Goal: Task Accomplishment & Management: Use online tool/utility

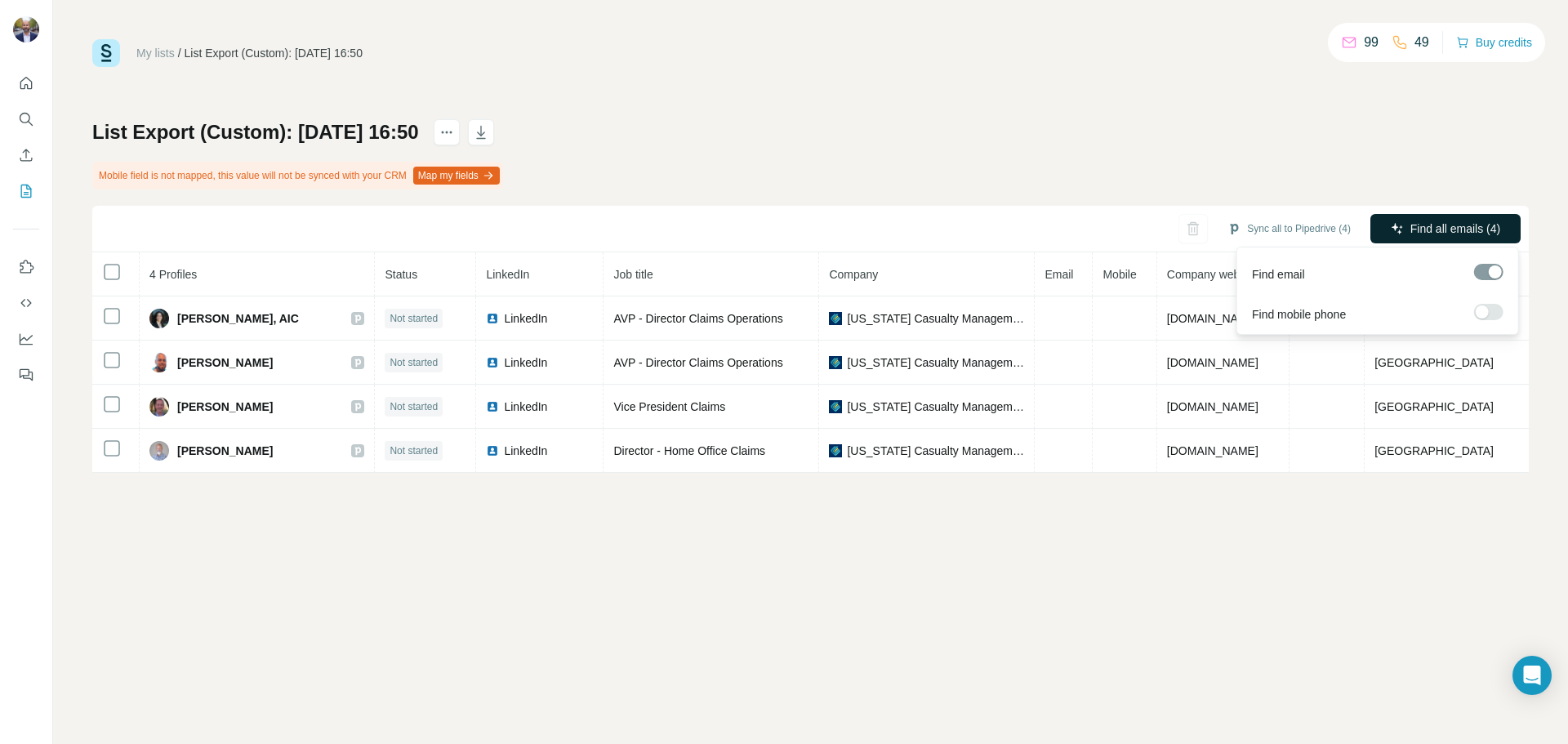
click at [1464, 226] on span "Find all emails (4)" at bounding box center [1455, 229] width 89 height 17
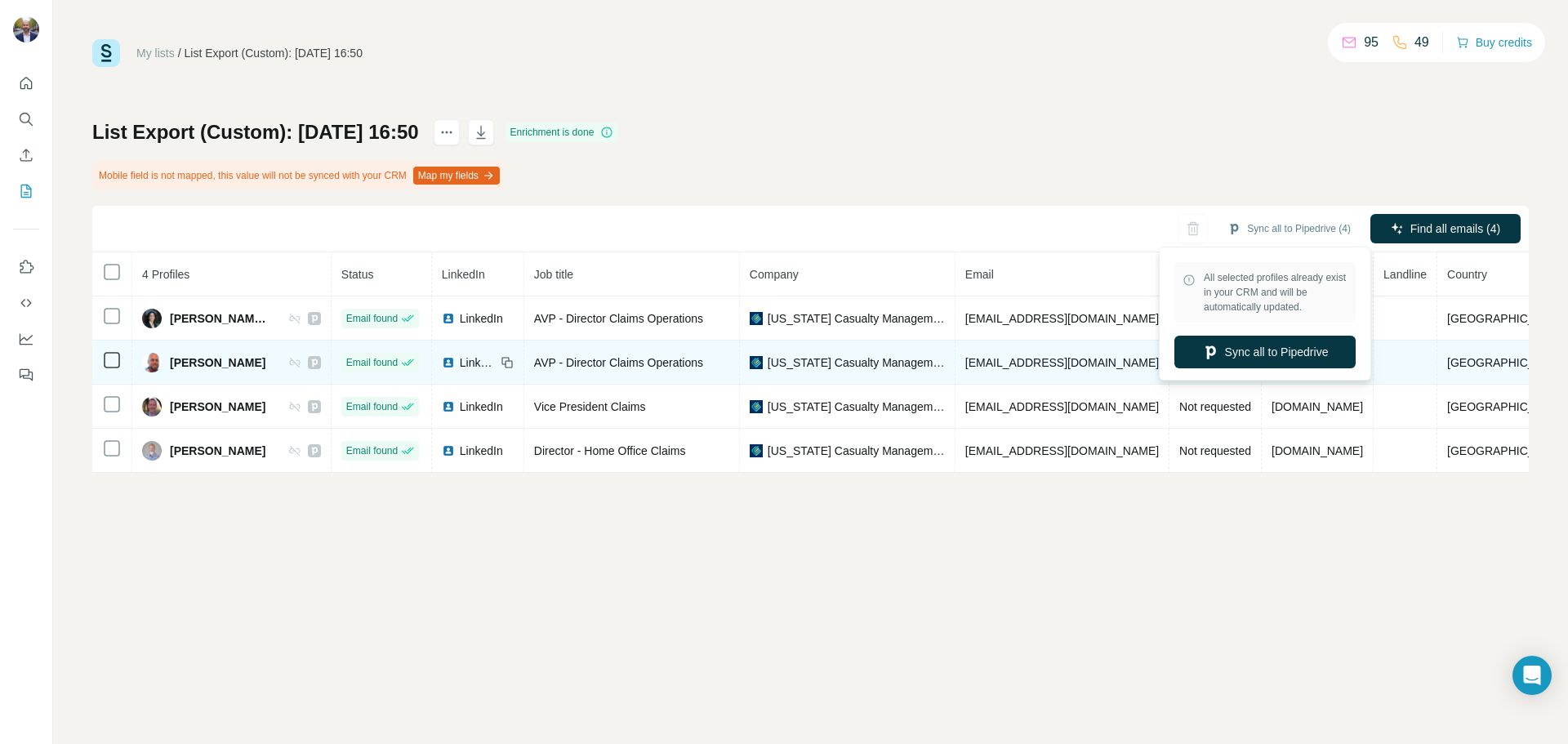
drag, startPoint x: 1310, startPoint y: 350, endPoint x: 1306, endPoint y: 343, distance: 8.1
click at [1315, 351] on button "Sync all to Pipedrive" at bounding box center [1265, 352] width 181 height 33
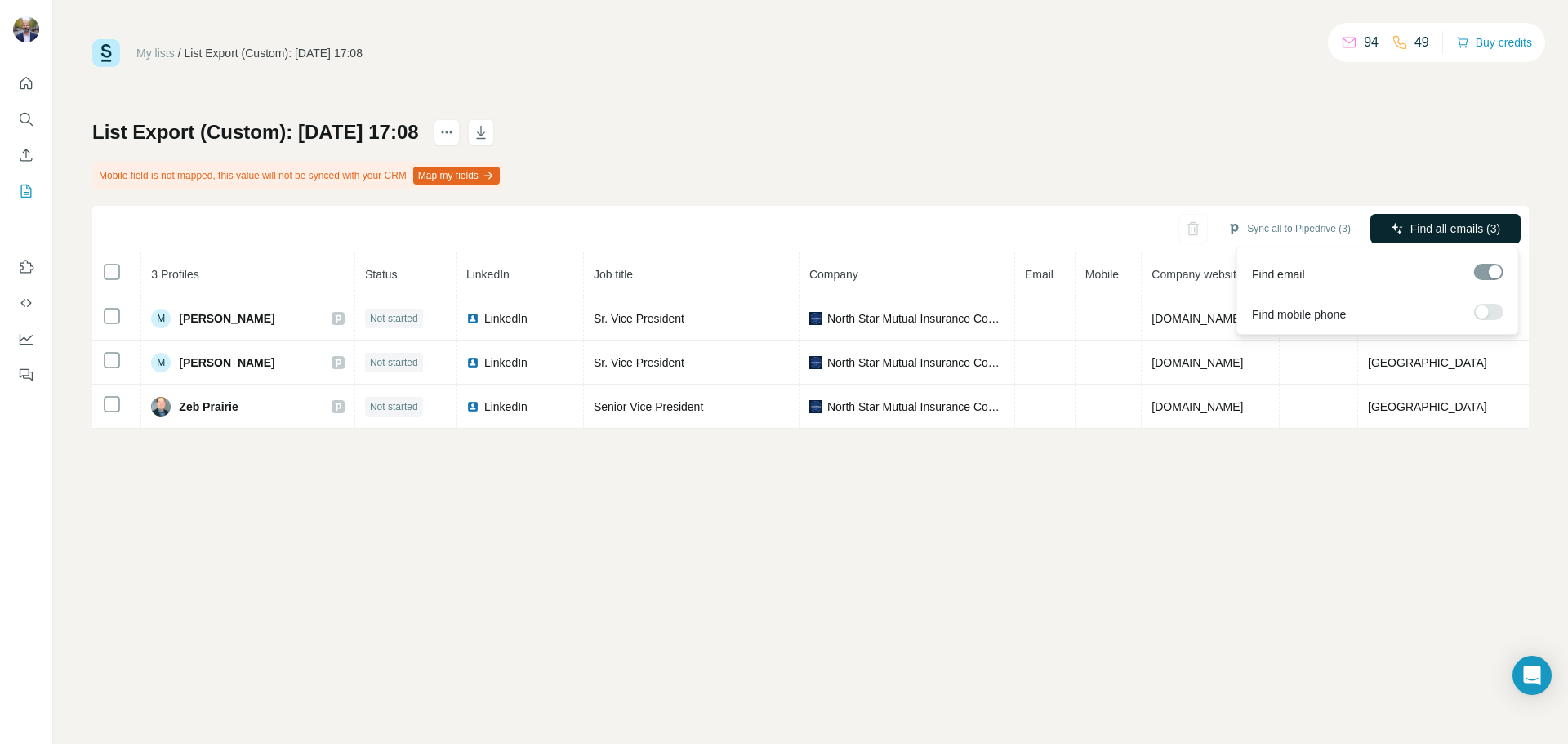
click at [1470, 222] on span "Find all emails (3)" at bounding box center [1455, 229] width 89 height 17
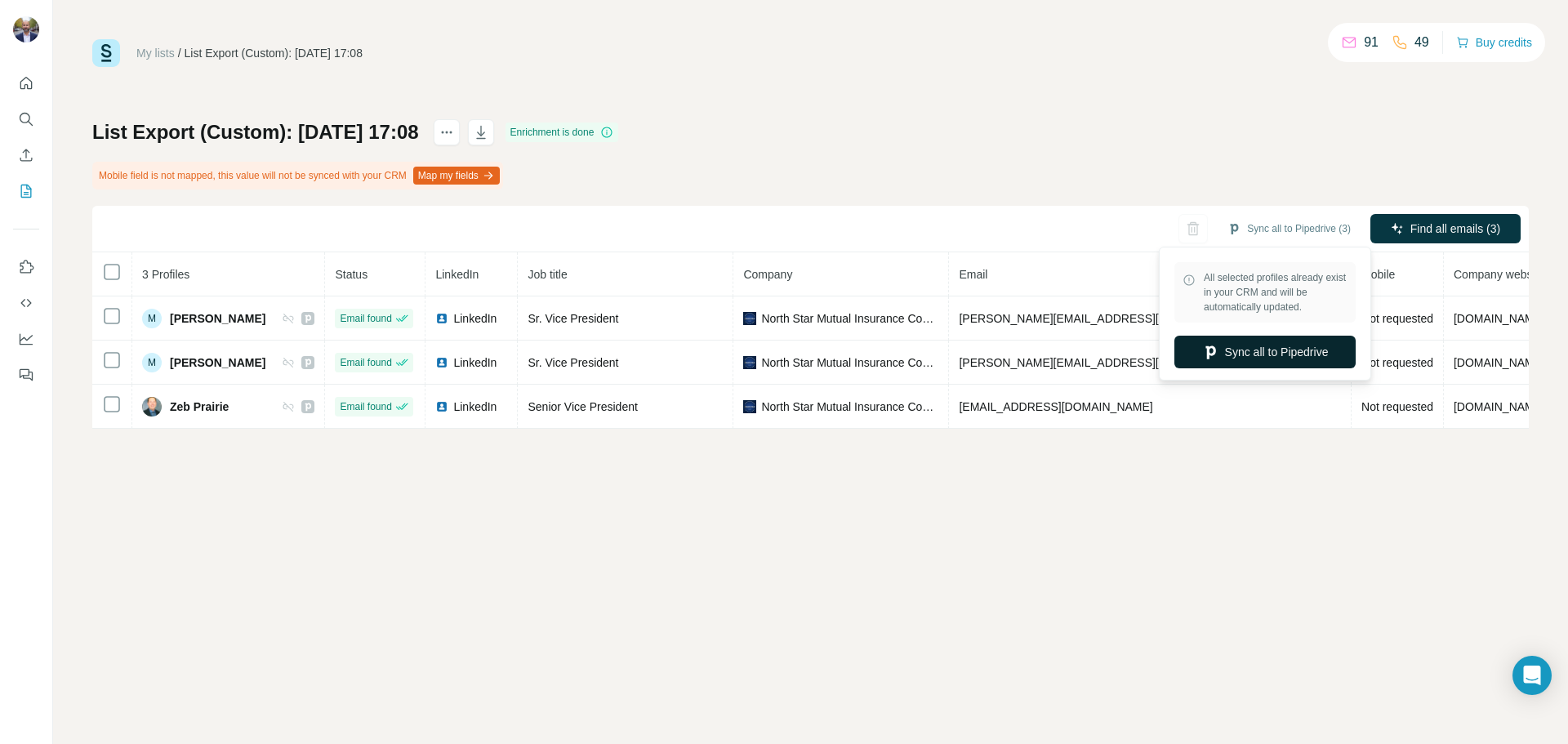
click at [1293, 349] on button "Sync all to Pipedrive" at bounding box center [1265, 352] width 181 height 33
